Goal: Obtain resource: Obtain resource

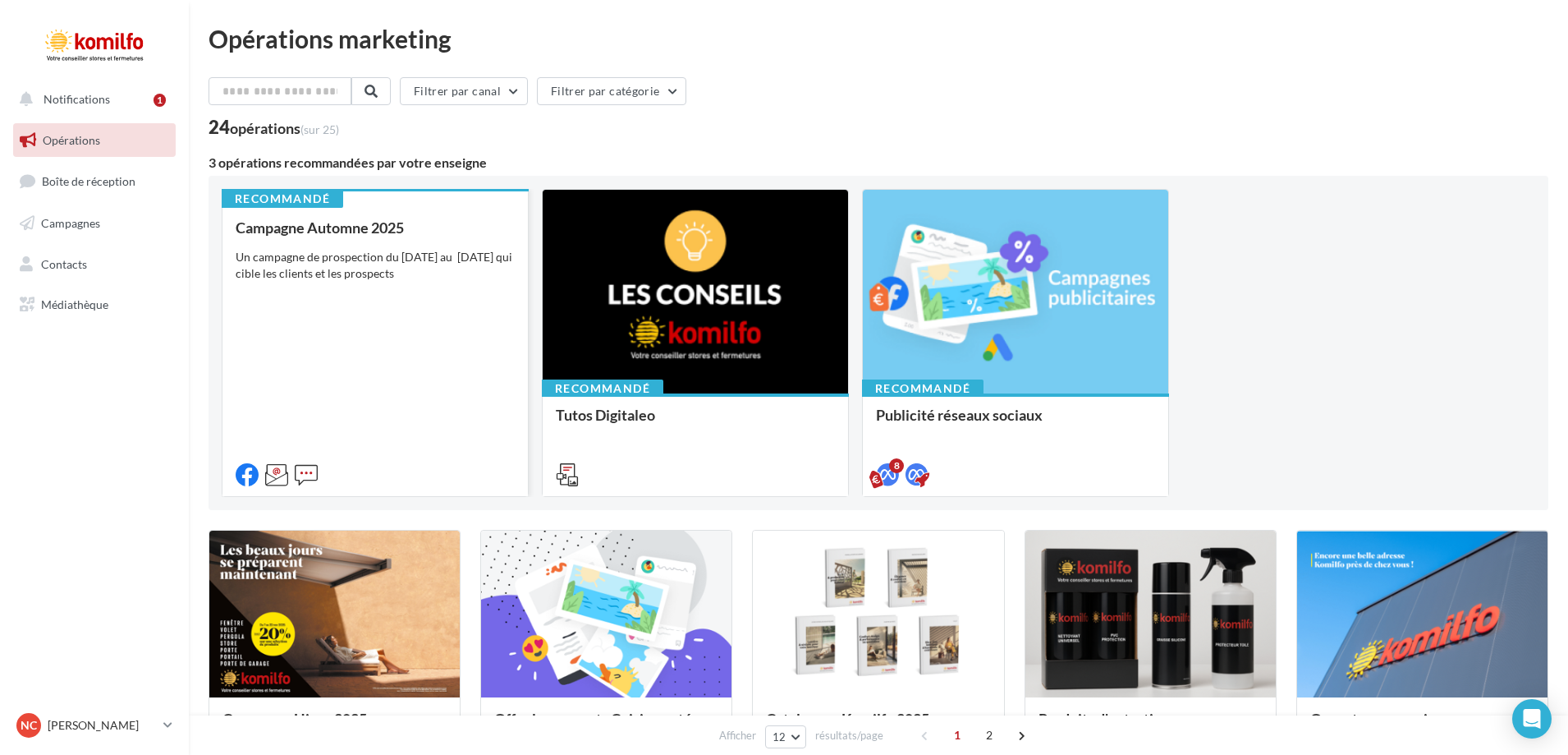
click at [365, 350] on div "Campagne Automne 2025 Un campagne de prospection du [DATE] au [DATE] qui cible …" at bounding box center [376, 351] width 279 height 262
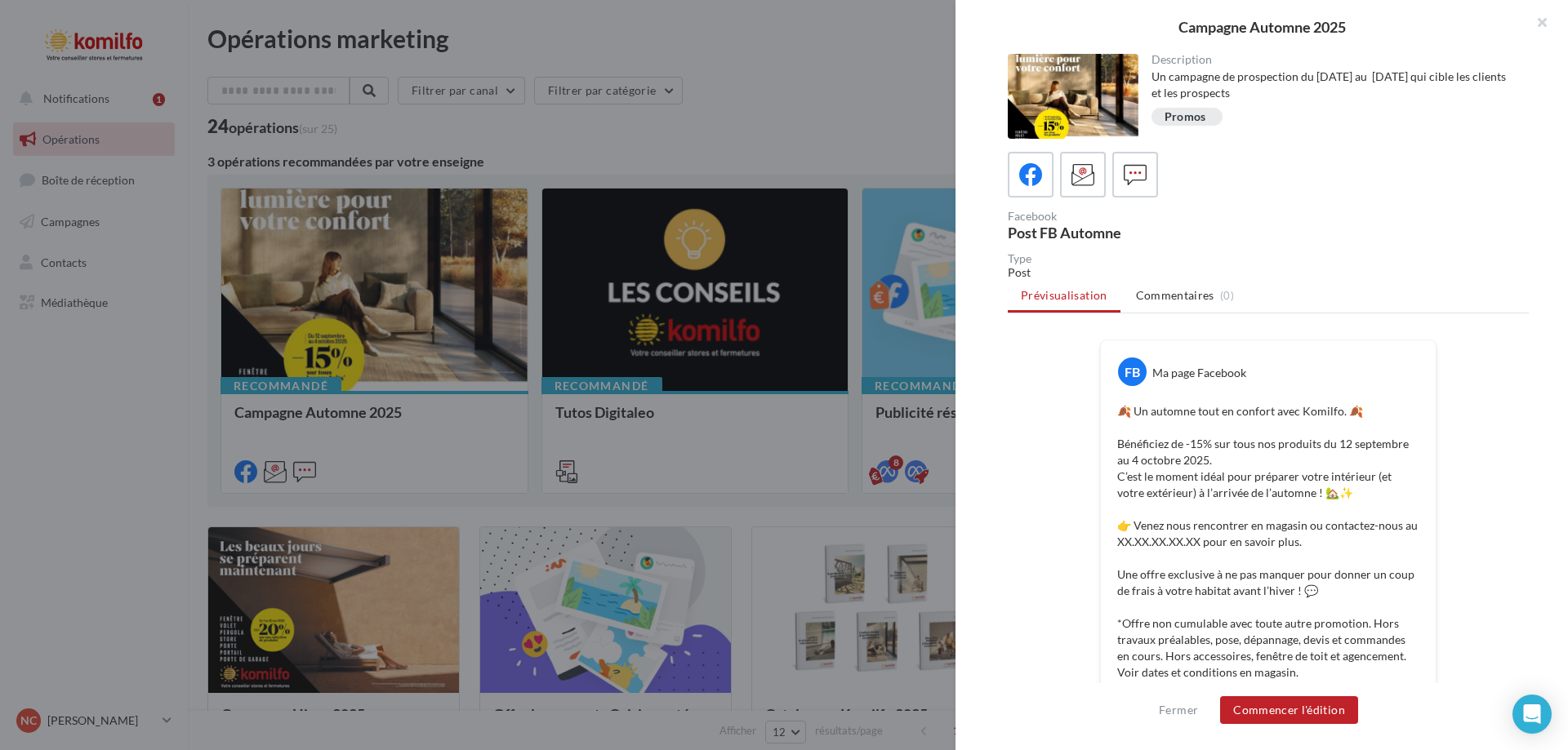
drag, startPoint x: 1174, startPoint y: 23, endPoint x: 1375, endPoint y: 22, distance: 201.0
click at [1375, 22] on div "Campagne Automne 2025" at bounding box center [1262, 27] width 561 height 15
copy div "Campagne Automne 2025"
drag, startPoint x: 1116, startPoint y: 441, endPoint x: 1259, endPoint y: 463, distance: 144.7
click at [1259, 463] on p "🍂 Un automne tout en confort avec Komilfo. 🍂 Bénéficiez de -15% sur tous nos pr…" at bounding box center [1268, 559] width 302 height 310
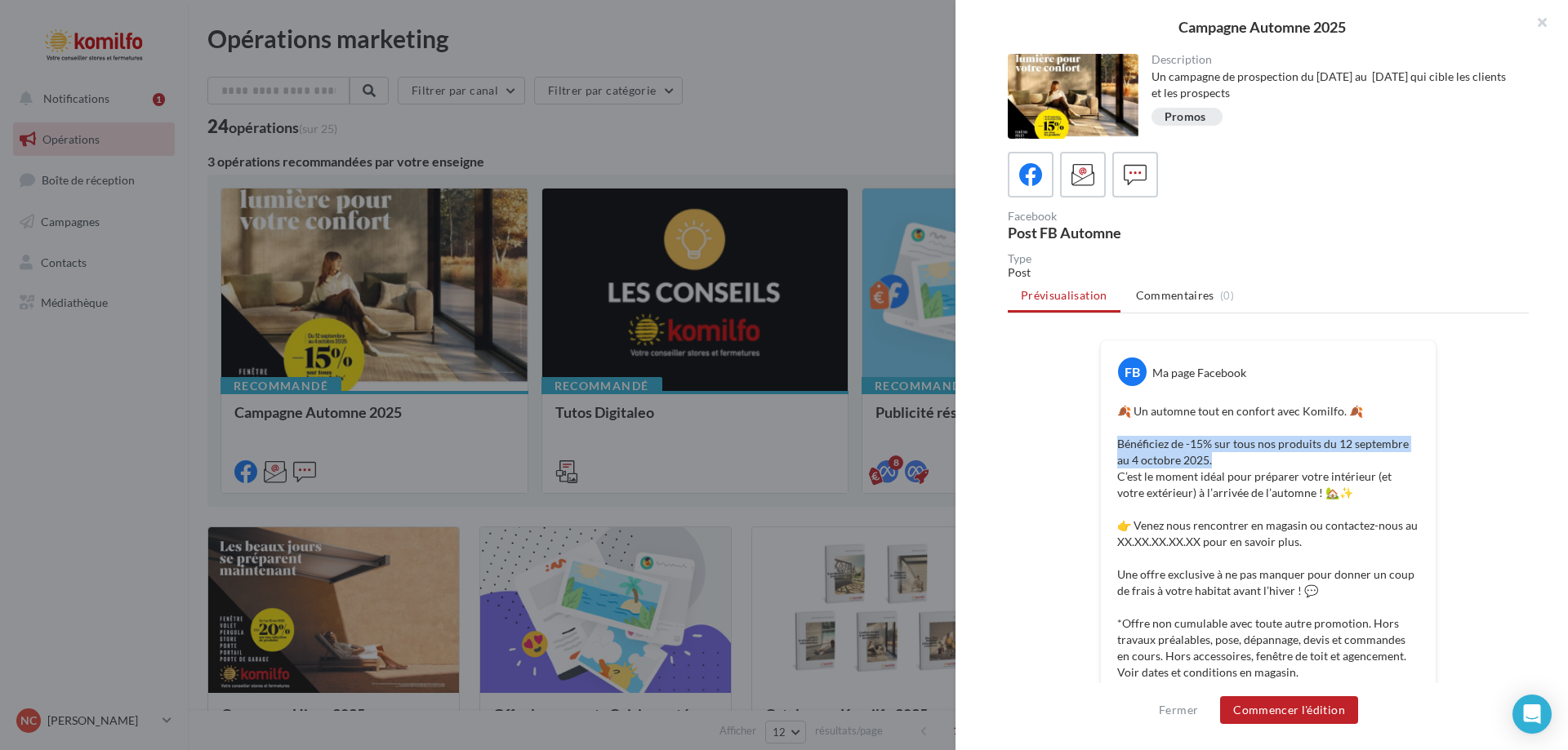
copy p "Bénéficiez de -15% sur tous nos produits du 12 septembre au 4 octobre 2025."
drag, startPoint x: 1172, startPoint y: 28, endPoint x: 1357, endPoint y: 19, distance: 185.2
click at [1357, 19] on div "Campagne Automne 2025" at bounding box center [1262, 27] width 612 height 53
copy div "Campagne Automne 2025"
click at [1179, 448] on p "🍂 Un automne tout en confort avec Komilfo. 🍂 Bénéficiez de -15% sur tous nos pr…" at bounding box center [1268, 559] width 302 height 310
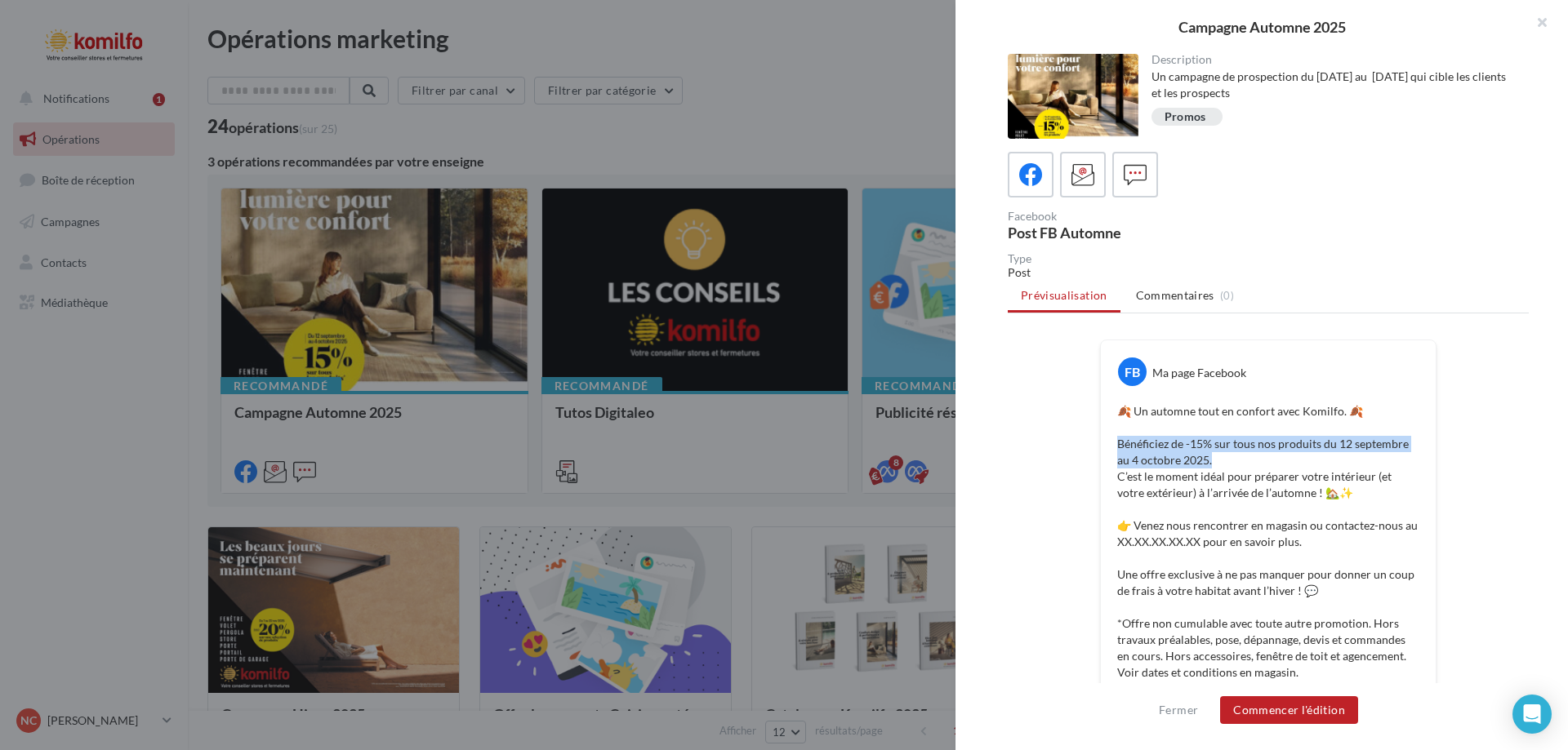
drag, startPoint x: 1113, startPoint y: 440, endPoint x: 1209, endPoint y: 452, distance: 96.7
click at [1214, 457] on p "🍂 Un automne tout en confort avec Komilfo. 🍂 Bénéficiez de -15% sur tous nos pr…" at bounding box center [1268, 559] width 302 height 310
copy p "Bénéficiez de -15% sur tous nos produits du 12 septembre au 4 octobre 2025."
drag, startPoint x: 1172, startPoint y: 23, endPoint x: 1362, endPoint y: 41, distance: 190.9
click at [1362, 41] on div "Campagne Automne 2025" at bounding box center [1262, 27] width 612 height 53
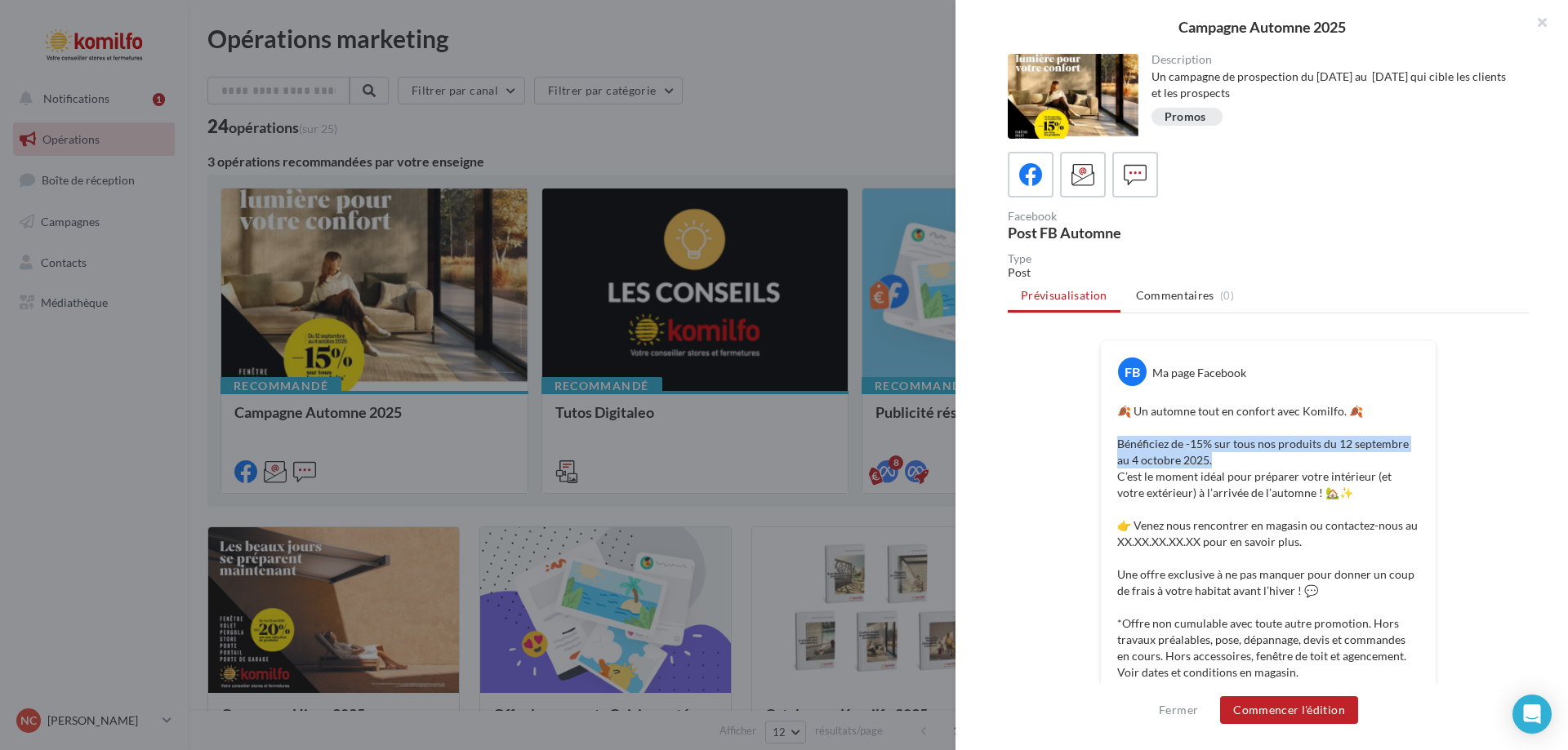
copy div "Campagne Automne 2025"
drag, startPoint x: 1117, startPoint y: 445, endPoint x: 1207, endPoint y: 456, distance: 90.7
click at [1207, 456] on p "🍂 Un automne tout en confort avec Komilfo. 🍂 Bénéficiez de -15% sur tous nos pr…" at bounding box center [1268, 559] width 302 height 310
click at [1117, 441] on p "🍂 Un automne tout en confort avec Komilfo. 🍂 Bénéficiez de -15% sur tous nos pr…" at bounding box center [1268, 559] width 302 height 310
drag, startPoint x: 1114, startPoint y: 441, endPoint x: 1204, endPoint y: 454, distance: 90.9
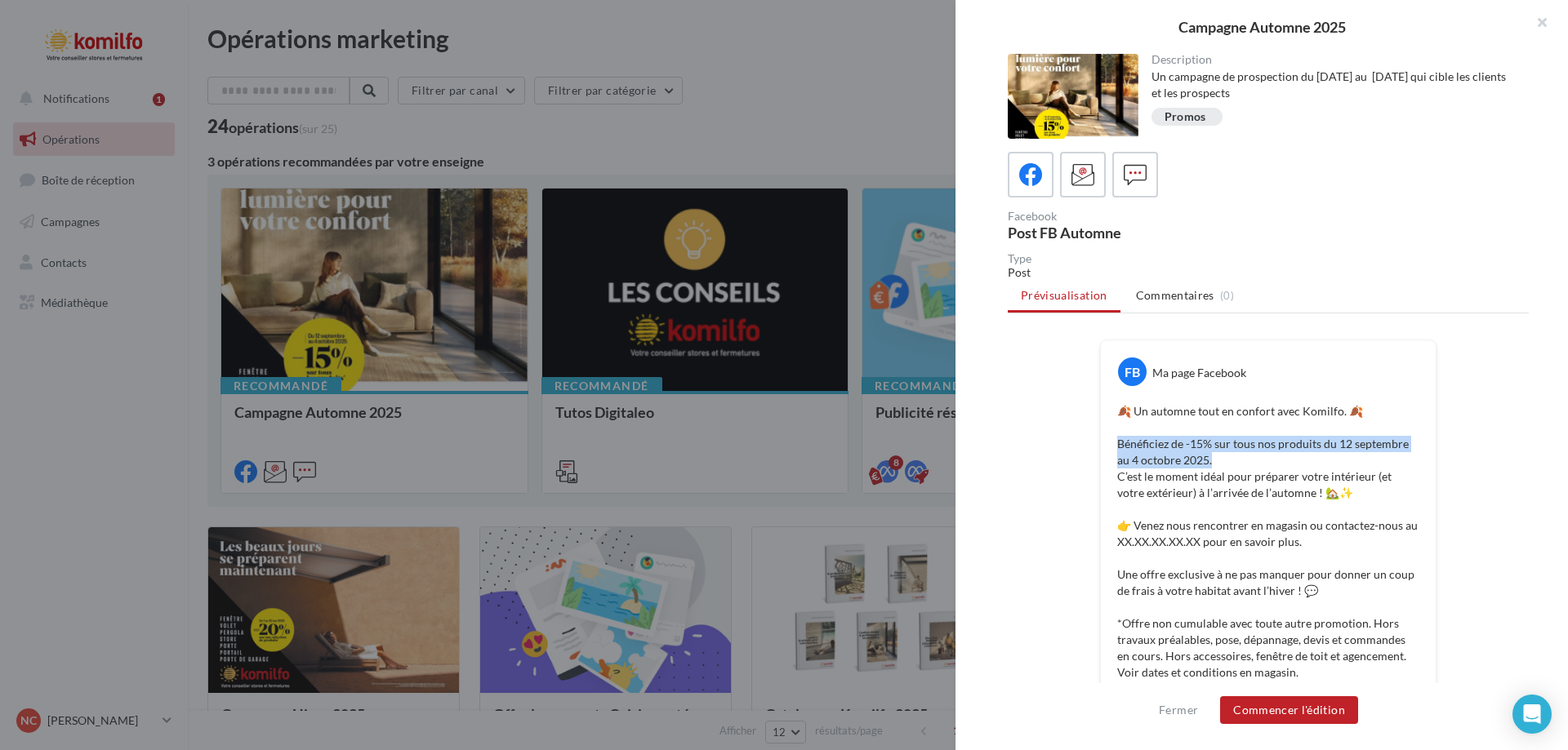
click at [1204, 454] on p "🍂 Un automne tout en confort avec Komilfo. 🍂 Bénéficiez de -15% sur tous nos pr…" at bounding box center [1268, 559] width 302 height 310
copy p "Bénéficiez de -15% sur tous nos produits du 12 septembre au 4 octobre 2025."
